Goal: Task Accomplishment & Management: Manage account settings

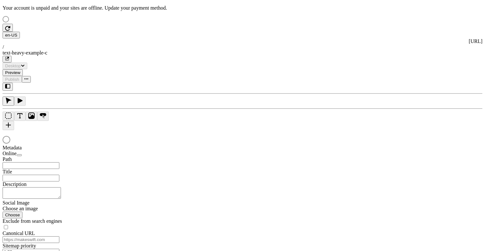
type input "Text Heavy Example C"
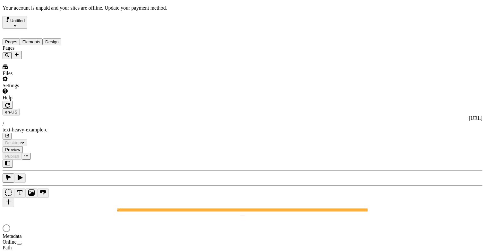
type input "/text-heavy-example-c"
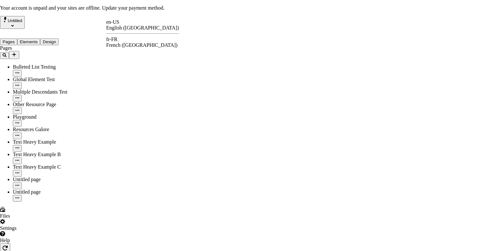
click at [120, 40] on div "fr-FR" at bounding box center [142, 40] width 73 height 6
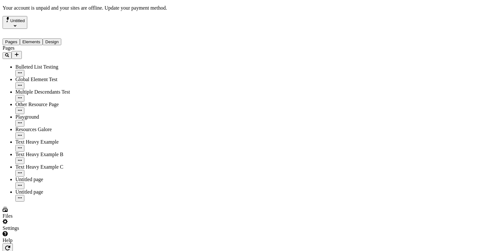
type input "/text-heavy-example-c"
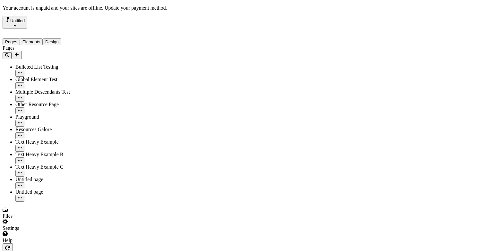
scroll to position [7, 0]
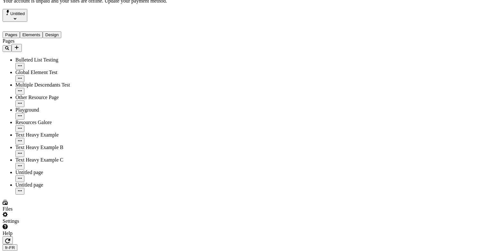
click at [54, 224] on div "Settings" at bounding box center [41, 218] width 77 height 12
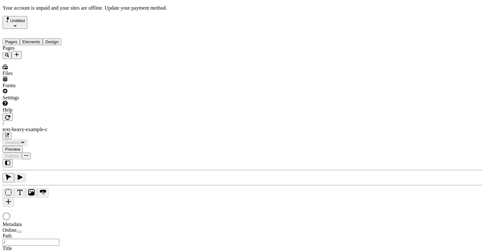
type input "/text-heavy-example-c"
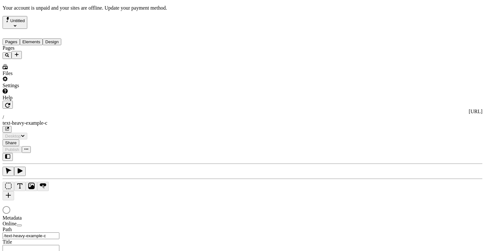
type input "Text Heavy Example C"
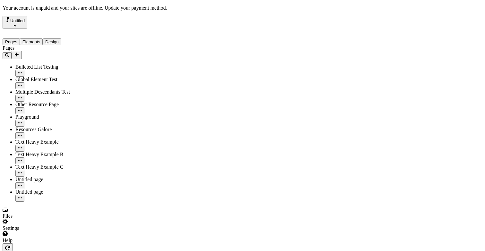
type input "/text-heavy-example-c"
click at [80, 243] on div at bounding box center [43, 243] width 81 height 0
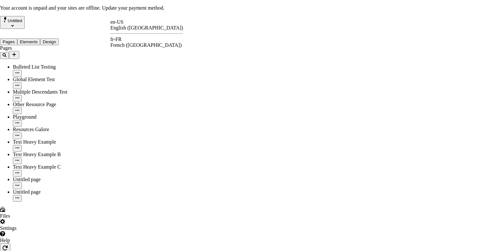
click at [125, 38] on div "fr-FR French (France)" at bounding box center [146, 43] width 73 height 12
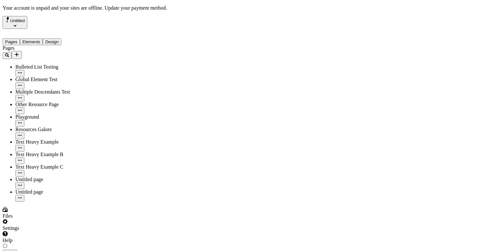
type input "/text-heavy-example-c"
click at [60, 231] on div "Settings" at bounding box center [43, 225] width 81 height 12
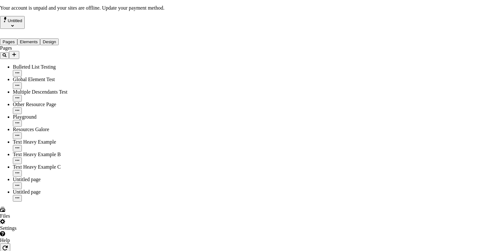
drag, startPoint x: 394, startPoint y: 211, endPoint x: 390, endPoint y: 207, distance: 5.2
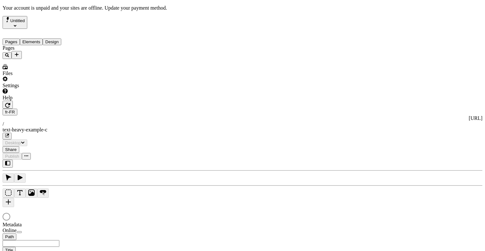
type input "Text Heavy Example C"
type input "/text-heavy-example-c"
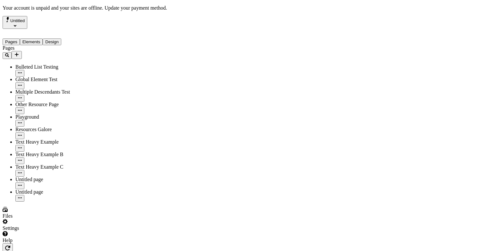
click at [42, 219] on div "Files" at bounding box center [43, 213] width 81 height 12
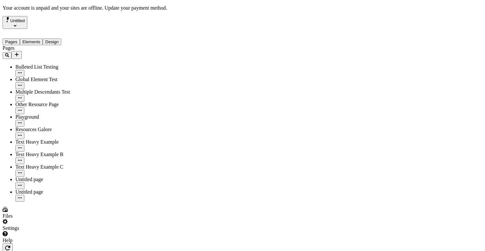
click at [40, 231] on div "Settings" at bounding box center [43, 225] width 81 height 12
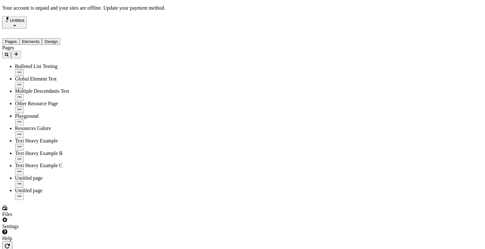
scroll to position [1, 0]
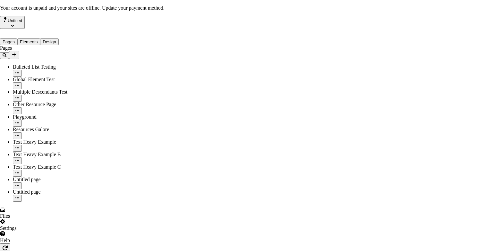
drag, startPoint x: 247, startPoint y: 186, endPoint x: 276, endPoint y: 215, distance: 41.5
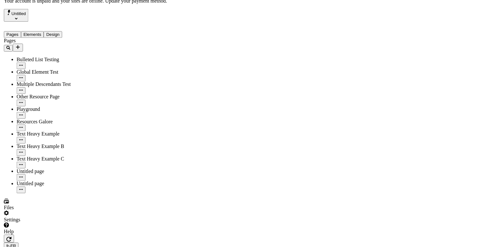
scroll to position [0, 0]
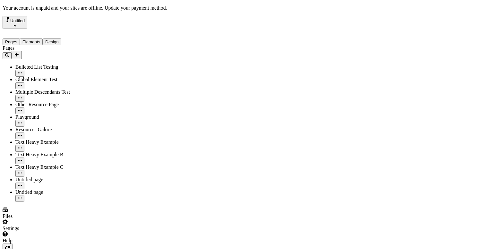
click at [46, 231] on div "Settings" at bounding box center [43, 225] width 81 height 12
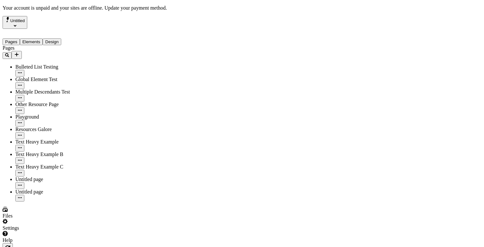
click at [55, 231] on div "Settings" at bounding box center [43, 225] width 81 height 12
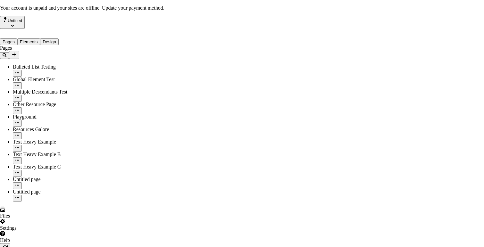
drag, startPoint x: 219, startPoint y: 141, endPoint x: 322, endPoint y: 143, distance: 102.6
drag, startPoint x: 174, startPoint y: 22, endPoint x: 222, endPoint y: 24, distance: 48.1
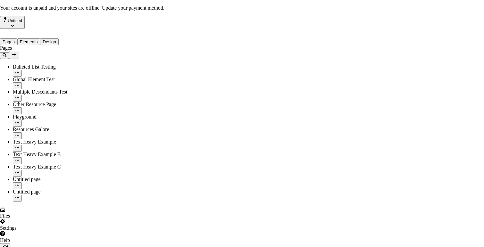
drag, startPoint x: 196, startPoint y: 21, endPoint x: 151, endPoint y: 21, distance: 44.9
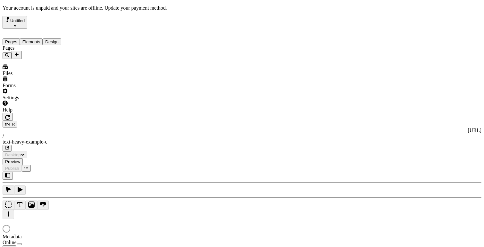
type input "/text-heavy-example-c"
type input "Text Heavy Example C"
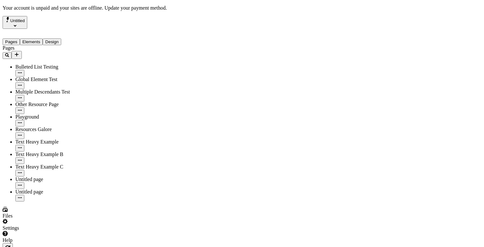
click at [52, 231] on div "Settings" at bounding box center [43, 225] width 81 height 12
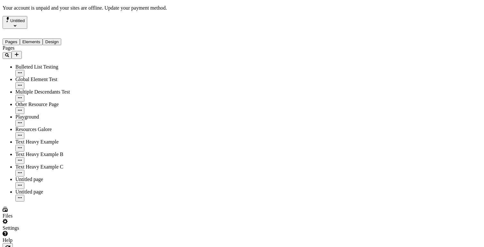
click at [60, 243] on div "Help" at bounding box center [43, 237] width 81 height 12
click at [67, 242] on div "Help" at bounding box center [43, 237] width 81 height 12
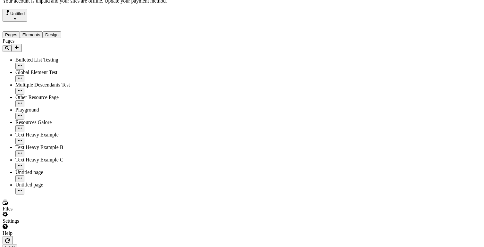
click at [65, 224] on div "Settings" at bounding box center [43, 218] width 81 height 12
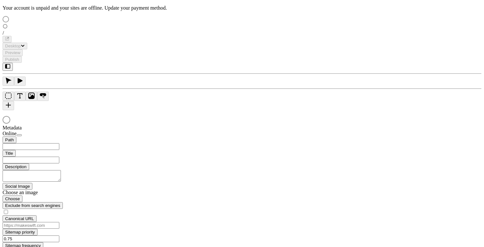
scroll to position [7, 0]
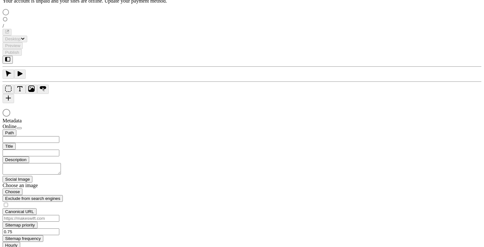
type input "Text Heavy Example C"
type input "/text-heavy-example-c"
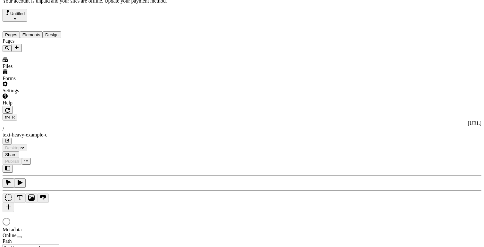
scroll to position [0, 0]
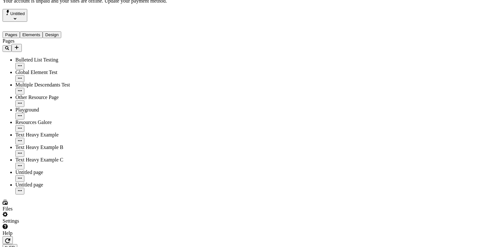
click at [61, 224] on div "Settings" at bounding box center [43, 218] width 81 height 12
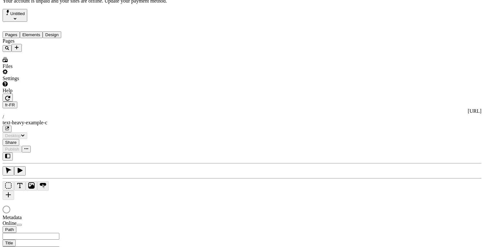
type input "/text-heavy-example-c"
type input "Text Heavy Example C"
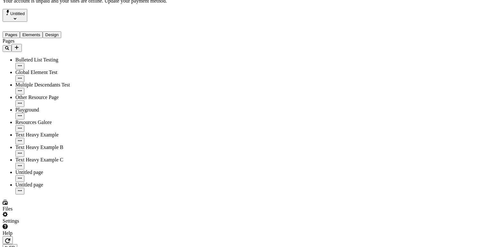
click at [53, 224] on div "Settings" at bounding box center [43, 218] width 81 height 12
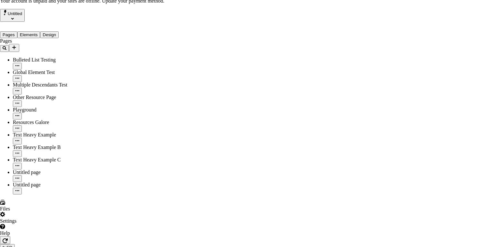
drag, startPoint x: 227, startPoint y: 21, endPoint x: 159, endPoint y: 21, distance: 68.6
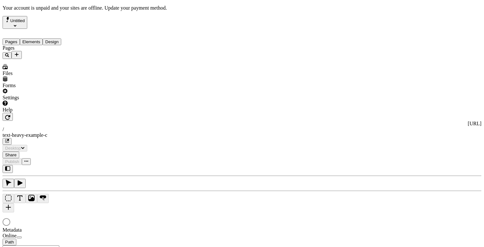
scroll to position [7, 0]
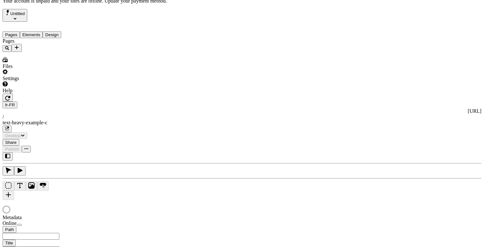
type input "/text-heavy-example-c"
type input "Text Heavy Example C"
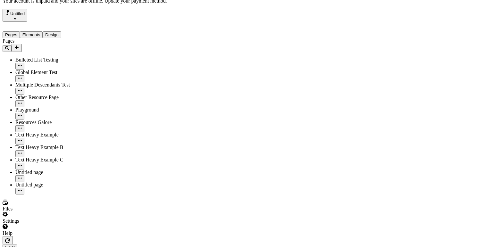
click at [60, 224] on div "Settings" at bounding box center [43, 218] width 81 height 12
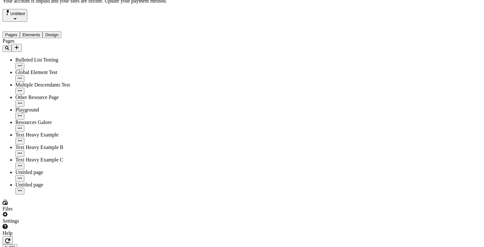
click at [60, 224] on div "Settings" at bounding box center [43, 218] width 81 height 12
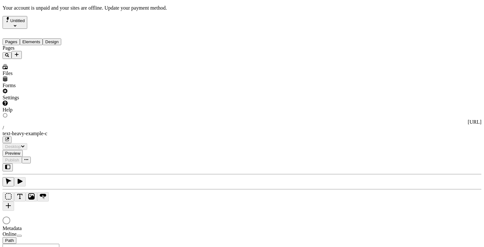
scroll to position [7, 0]
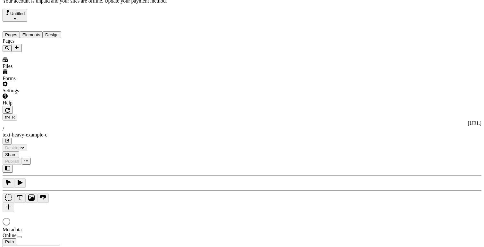
type input "/text-heavy-example-c"
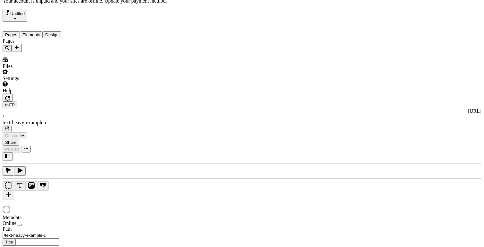
type input "Text Heavy Example C"
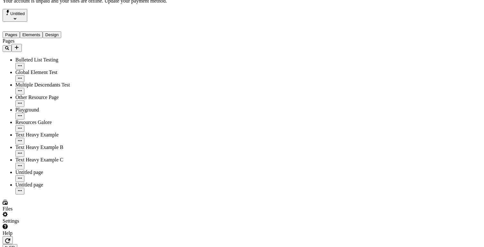
click at [53, 224] on div "Settings" at bounding box center [43, 218] width 81 height 12
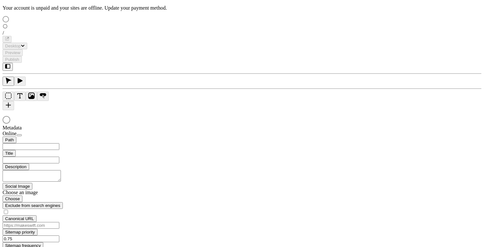
scroll to position [7, 0]
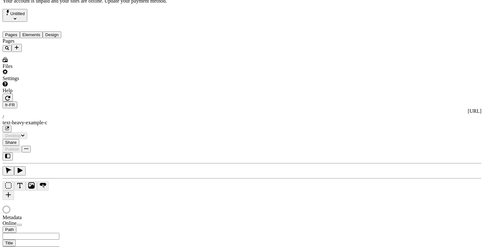
type input "Text Heavy Example C"
type input "/text-heavy-example-c"
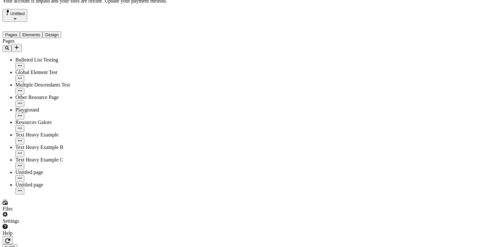
click at [60, 224] on div "Settings" at bounding box center [43, 218] width 81 height 12
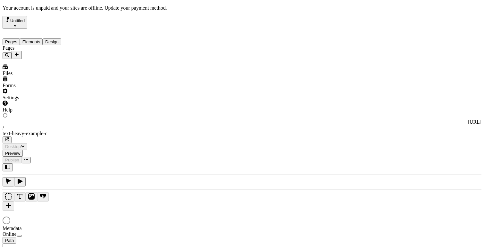
scroll to position [7, 0]
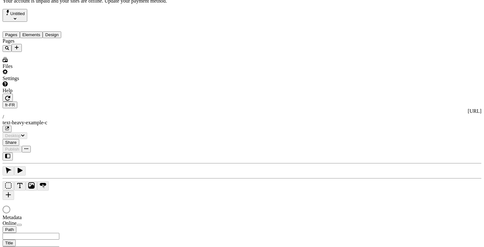
type input "/text-heavy-example-c"
type input "Text Heavy Example C"
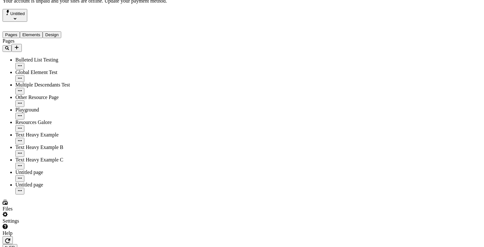
click at [56, 224] on div "Settings" at bounding box center [43, 218] width 81 height 12
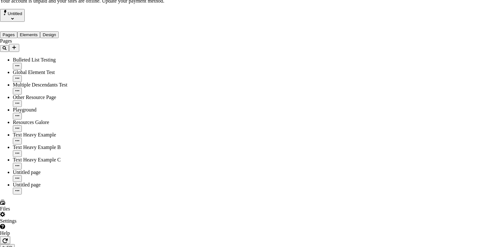
drag, startPoint x: 159, startPoint y: 25, endPoint x: 188, endPoint y: 25, distance: 28.5
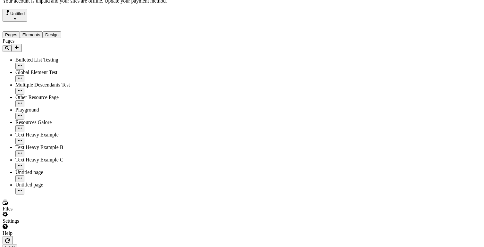
click at [50, 224] on div "Settings" at bounding box center [43, 218] width 81 height 12
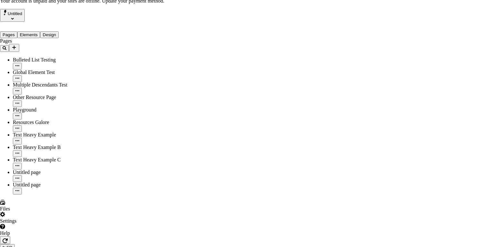
drag, startPoint x: 40, startPoint y: 35, endPoint x: 75, endPoint y: 93, distance: 67.7
